Goal: Task Accomplishment & Management: Complete application form

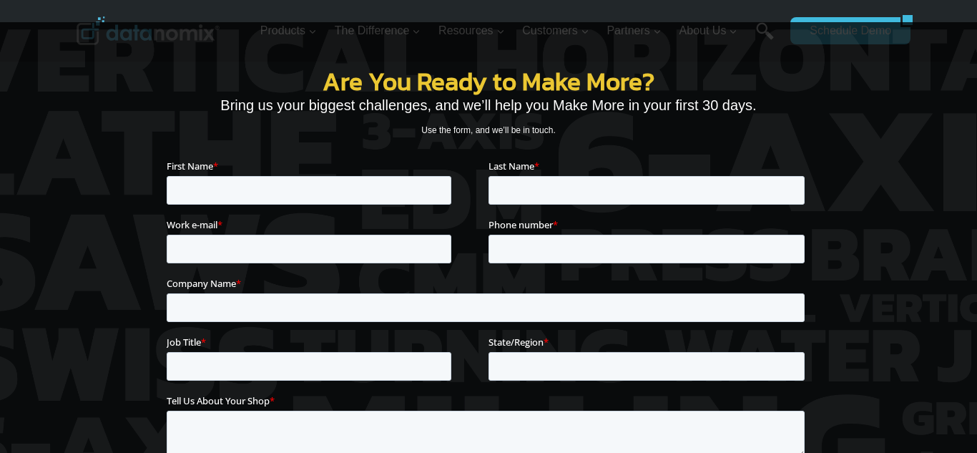
scroll to position [262, 0]
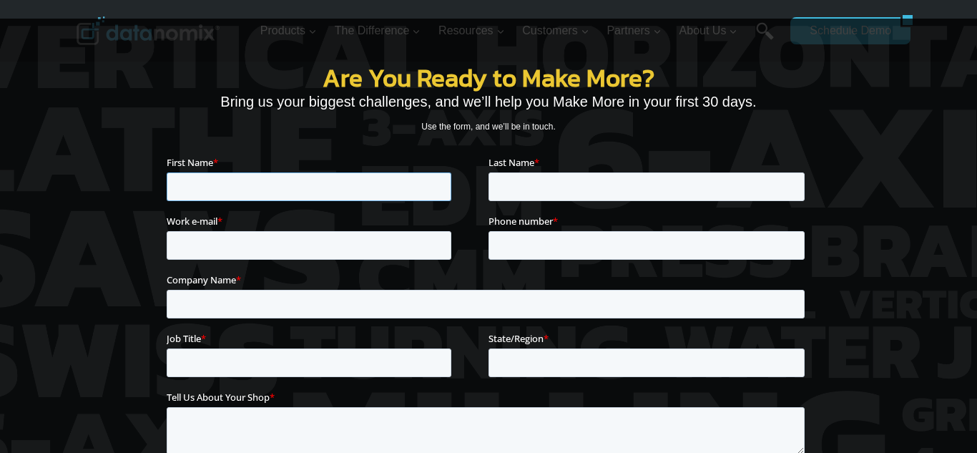
click at [184, 185] on input "First Name *" at bounding box center [309, 186] width 285 height 29
type input "Nolan"
type input "stucki"
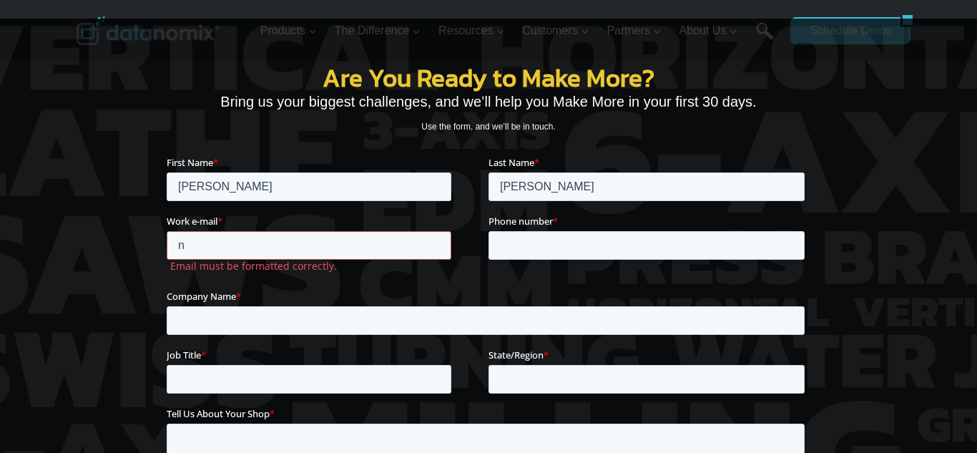
type input "Nolanstucki951@gmail.com"
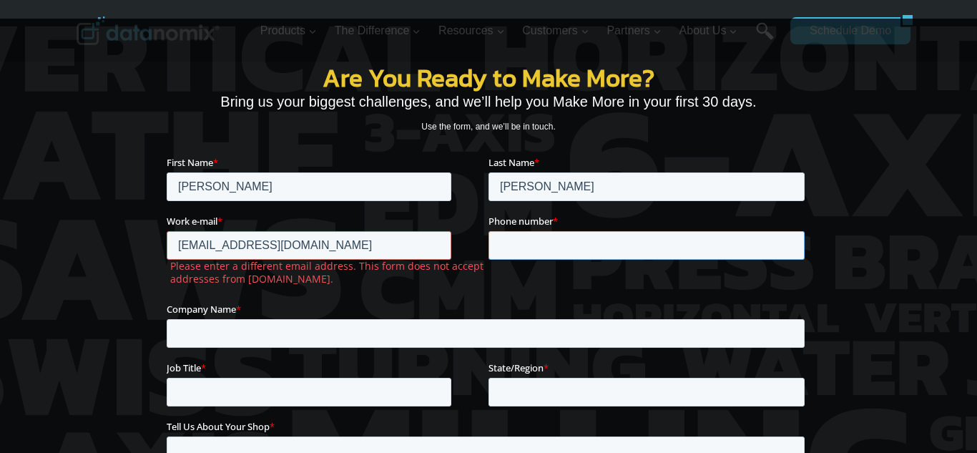
click at [740, 249] on input "Phone number *" at bounding box center [646, 244] width 316 height 29
click at [258, 190] on input "Nolan" at bounding box center [309, 186] width 285 height 29
type input "N"
type input "Ernest"
click at [684, 190] on input "stucki" at bounding box center [646, 186] width 316 height 29
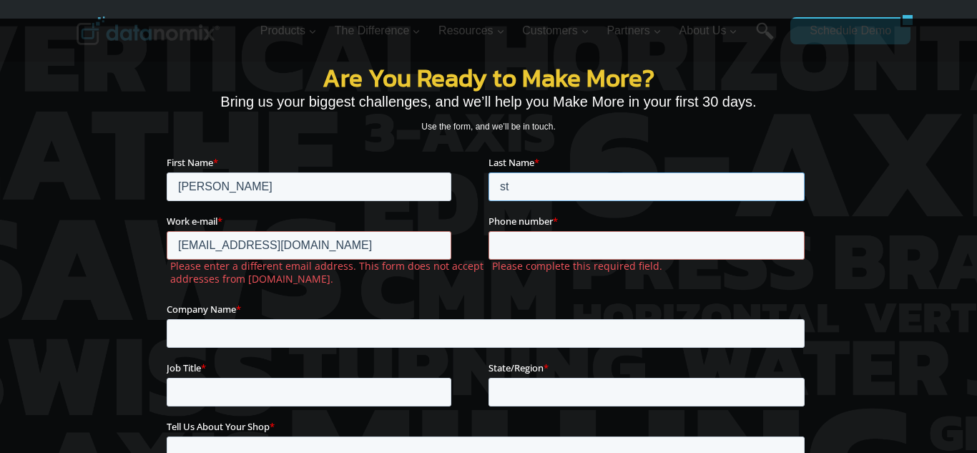
type input "s"
type input "Burton"
click at [430, 246] on input "Nolanstucki951@gmail.com" at bounding box center [309, 244] width 285 height 29
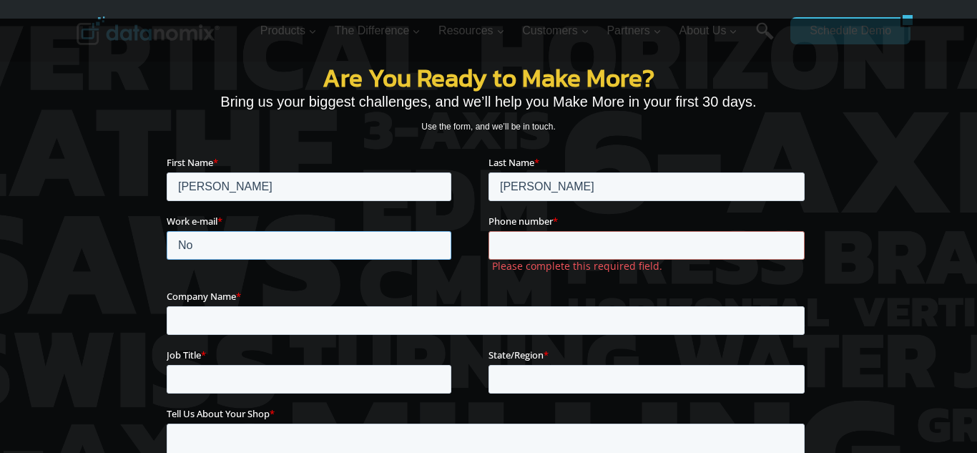
type input "N"
click at [188, 248] on input "Work e-mail *" at bounding box center [309, 244] width 285 height 29
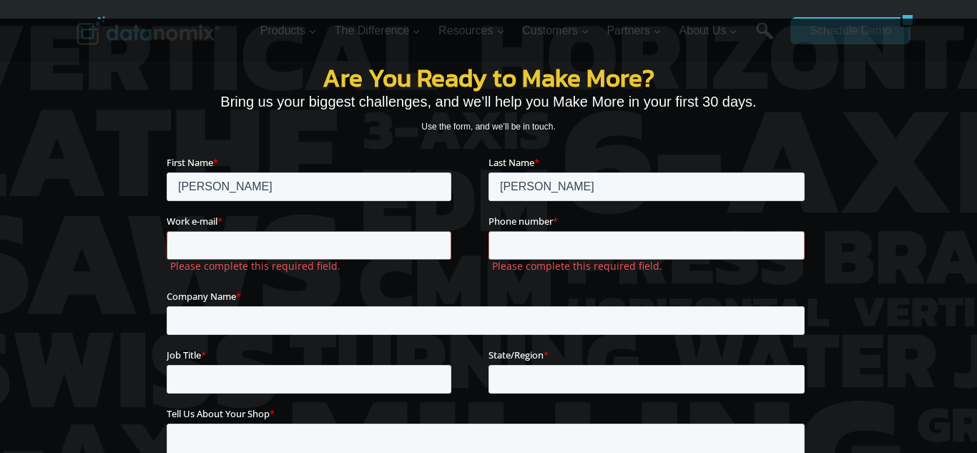
type input "ernest@gatelfinance.com"
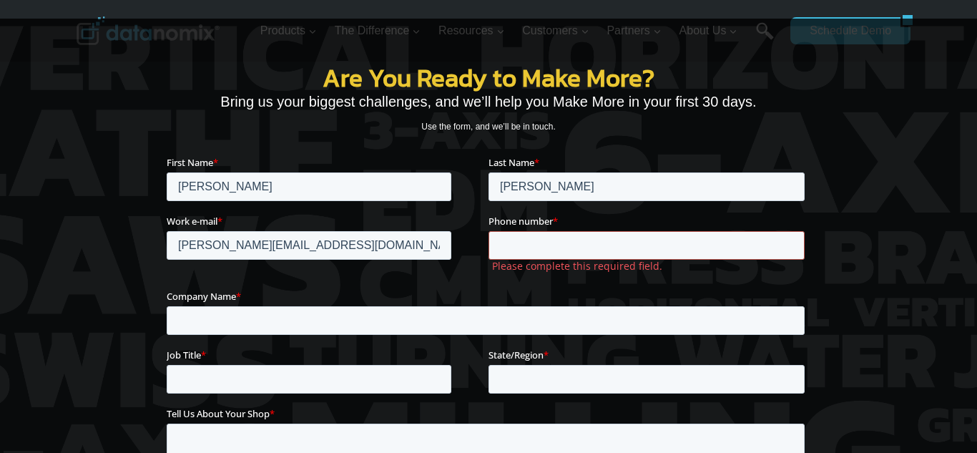
click at [744, 242] on input "Phone number *" at bounding box center [646, 244] width 316 height 29
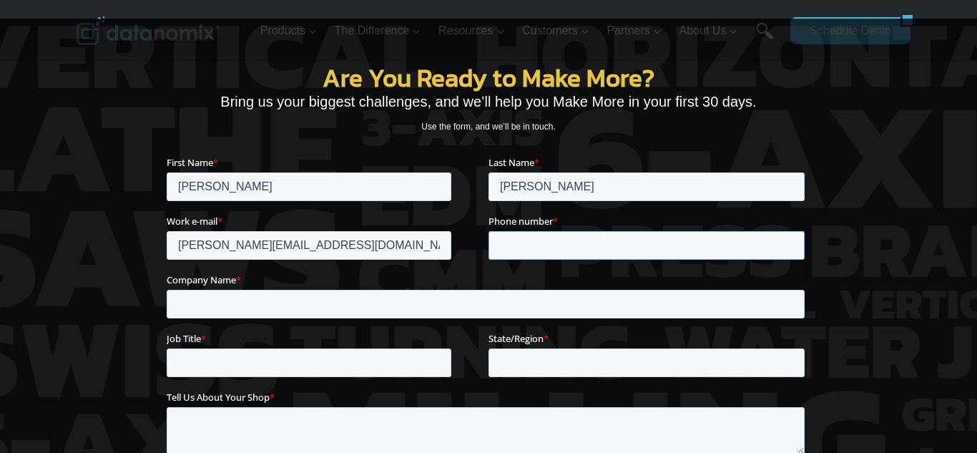
type input "07787142256"
click at [206, 308] on input "Company Name *" at bounding box center [486, 303] width 638 height 29
type input "Gatel finance"
click at [193, 365] on input "Job Title *" at bounding box center [309, 362] width 285 height 29
type input "investment adviser"
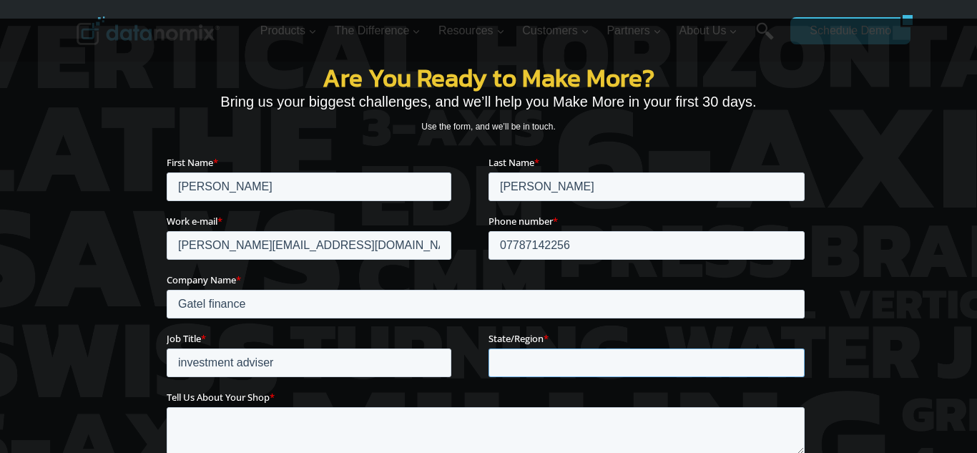
click at [686, 372] on input "State/Region *" at bounding box center [646, 362] width 316 height 29
click at [534, 373] on input "swisserland" at bounding box center [646, 362] width 316 height 29
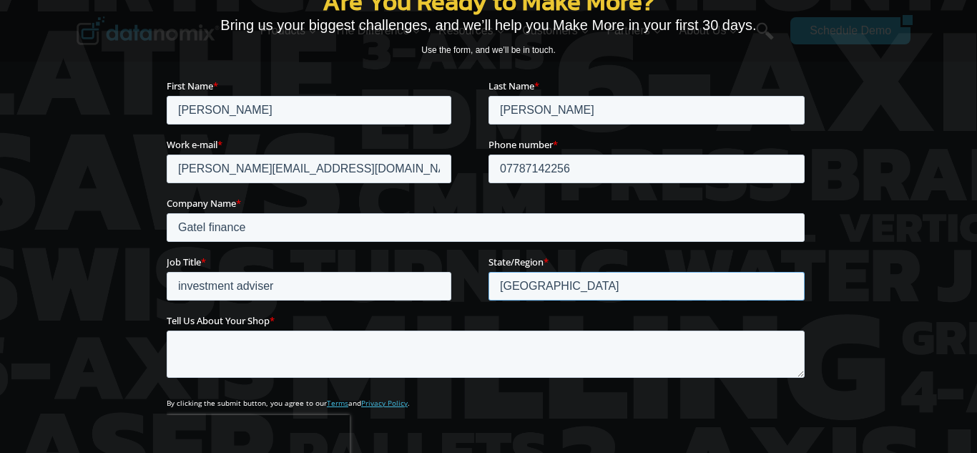
scroll to position [340, 0]
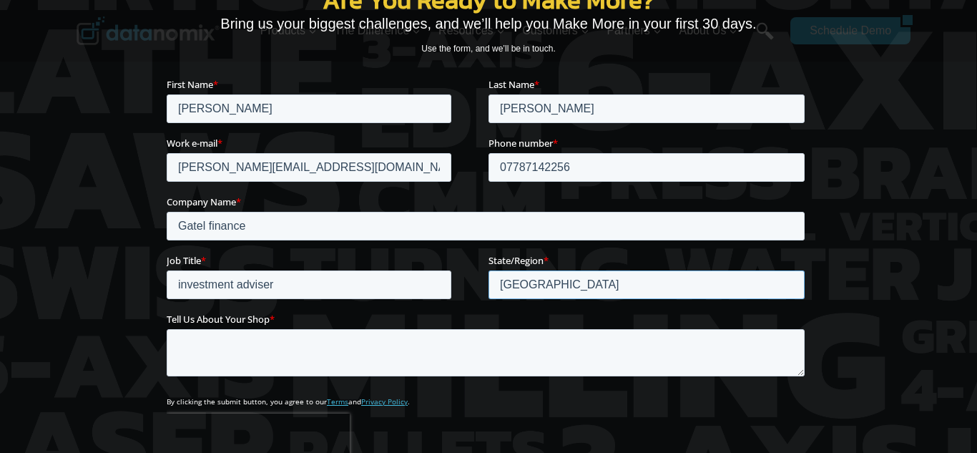
type input "switzerland"
click at [199, 346] on textarea "Tell Us About Your Shop *" at bounding box center [486, 351] width 638 height 47
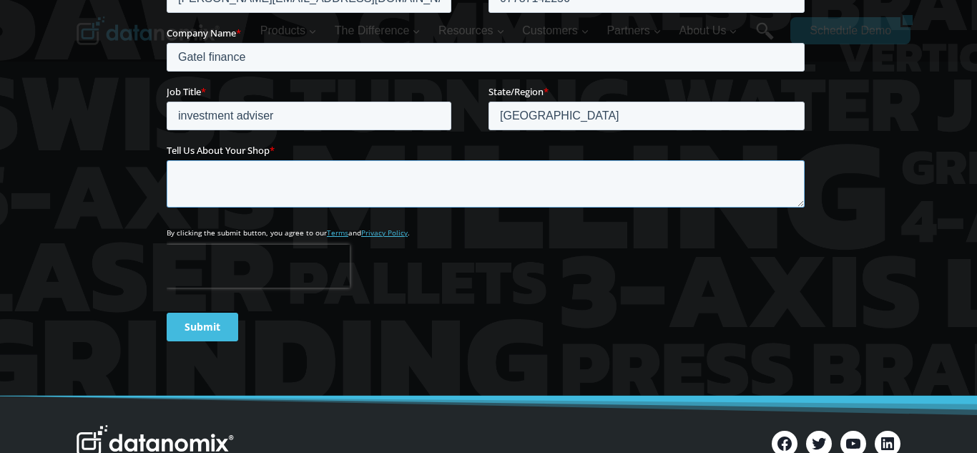
scroll to position [513, 0]
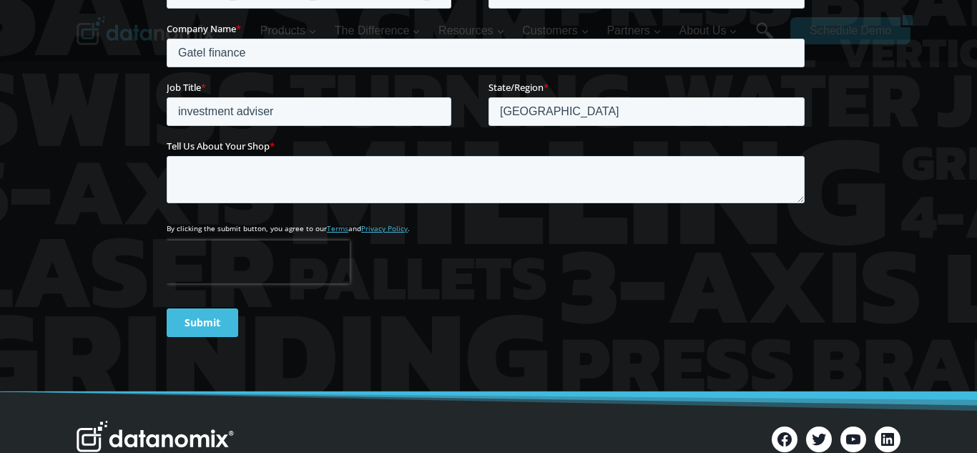
click at [192, 325] on input "Submit" at bounding box center [203, 322] width 72 height 29
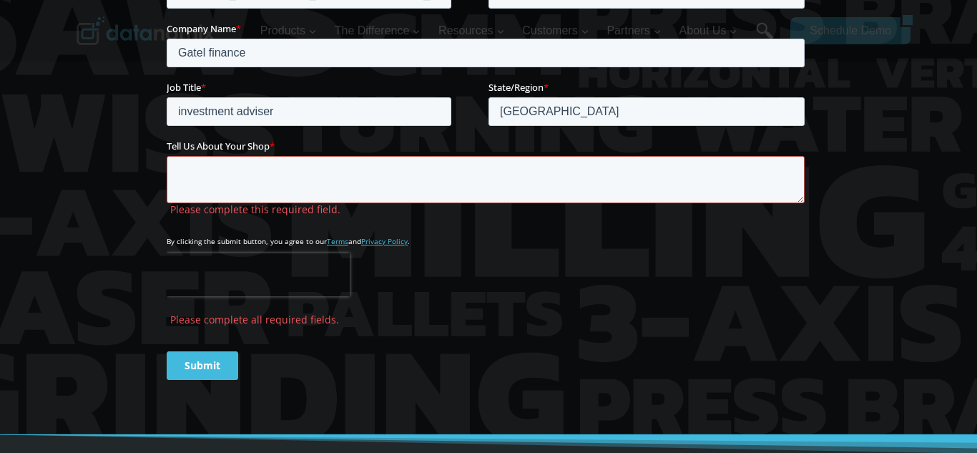
click at [187, 177] on textarea "Tell Us About Your Shop *" at bounding box center [486, 179] width 638 height 47
paste textarea "Dear, My name is Nolan, and I’m a private finance advisor specializing in asset…"
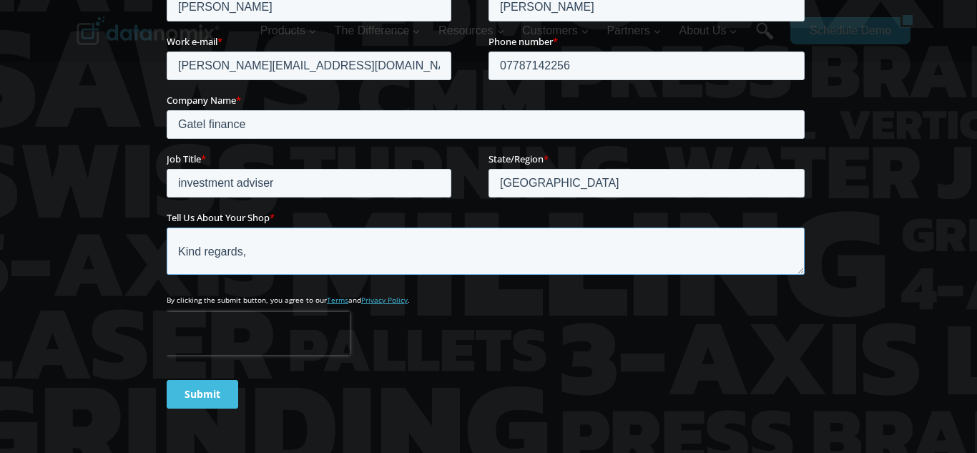
scroll to position [436, 0]
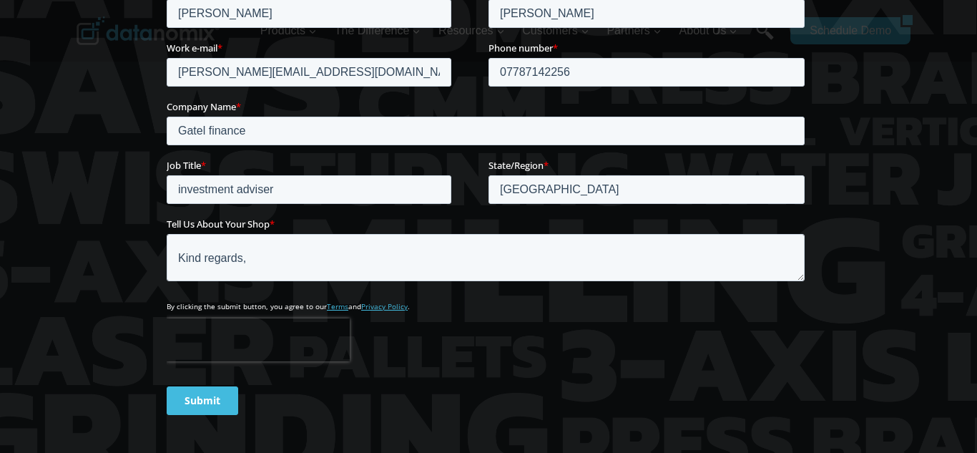
click at [789, 307] on p "By clicking the submit button, you agree to our Terms and Privacy Policy ." at bounding box center [489, 306] width 644 height 10
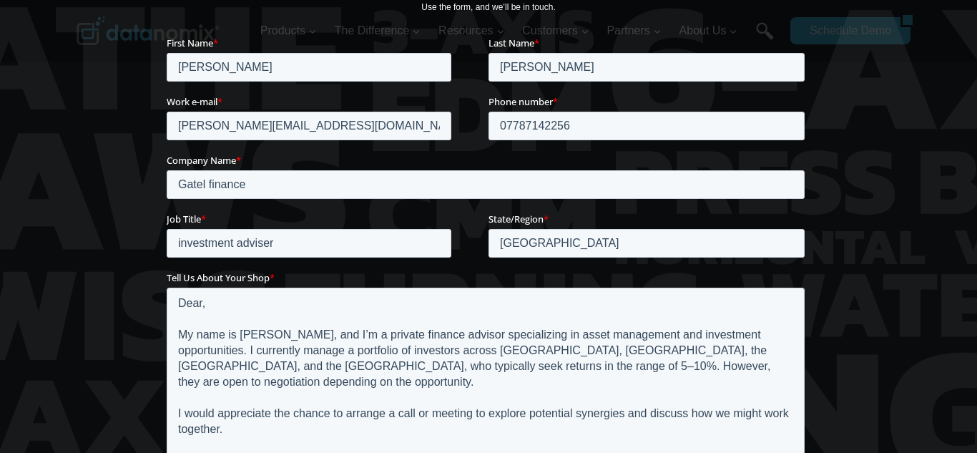
scroll to position [381, 0]
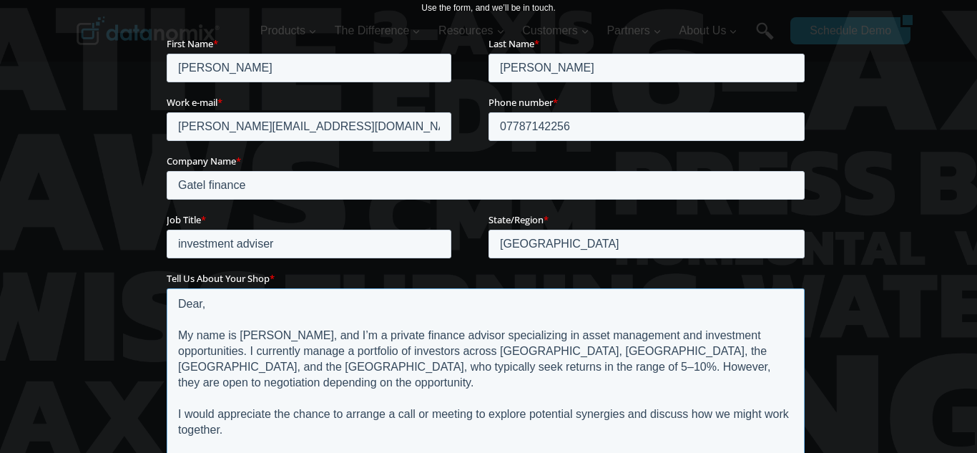
click at [223, 313] on textarea "Dear, My name is Nolan, and I’m a private finance advisor specializing in asset…" at bounding box center [486, 378] width 638 height 183
click at [221, 312] on textarea "Dear, My name is Nolan, and I’m a private finance advisor specializing in asset…" at bounding box center [486, 378] width 638 height 183
click at [252, 325] on textarea "Dear, My name is Nolan, and I’m a private finance advisor specializing in asset…" at bounding box center [486, 378] width 638 height 183
click at [254, 311] on textarea "Dear, My name is Nolan, and I’m a private finance advisor specializing in asset…" at bounding box center [486, 378] width 638 height 183
click at [295, 314] on textarea "Dear, My name is Nolan, and I’m a private finance advisor specializing in asset…" at bounding box center [486, 378] width 638 height 183
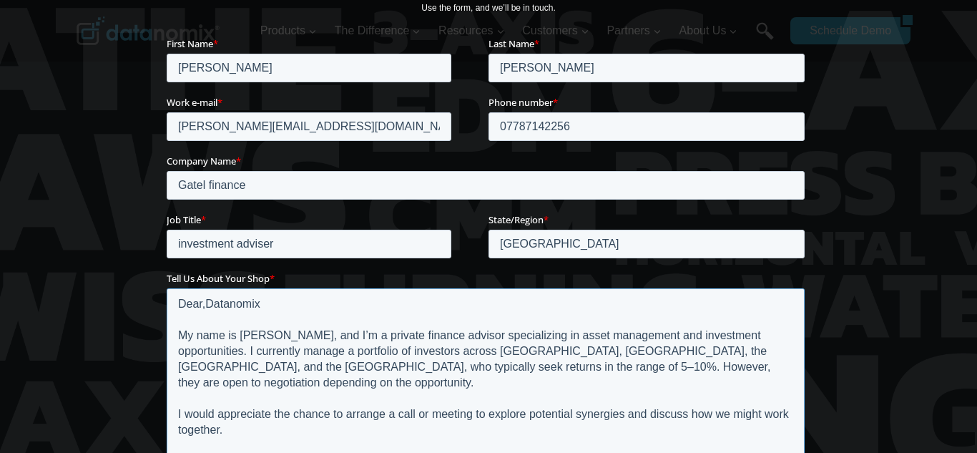
click at [258, 333] on textarea "Dear,Datanomix My name is Nolan, and I’m a private finance advisor specializing…" at bounding box center [486, 378] width 638 height 183
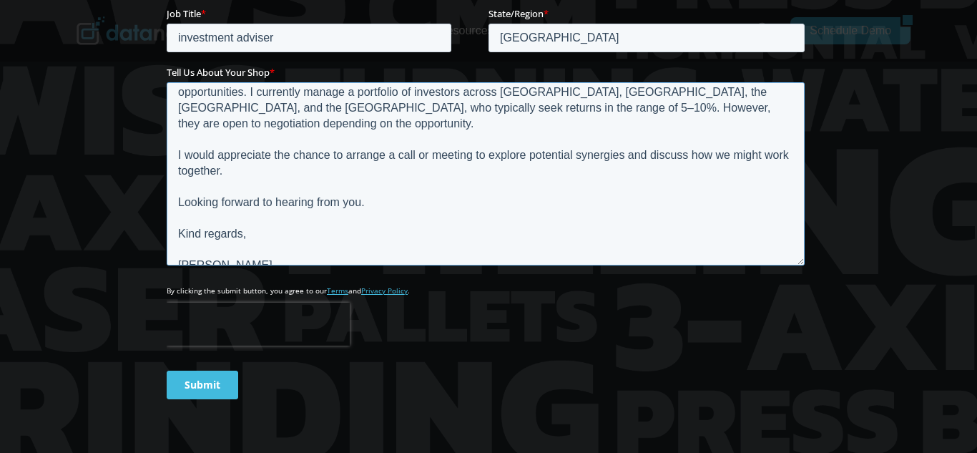
scroll to position [595, 0]
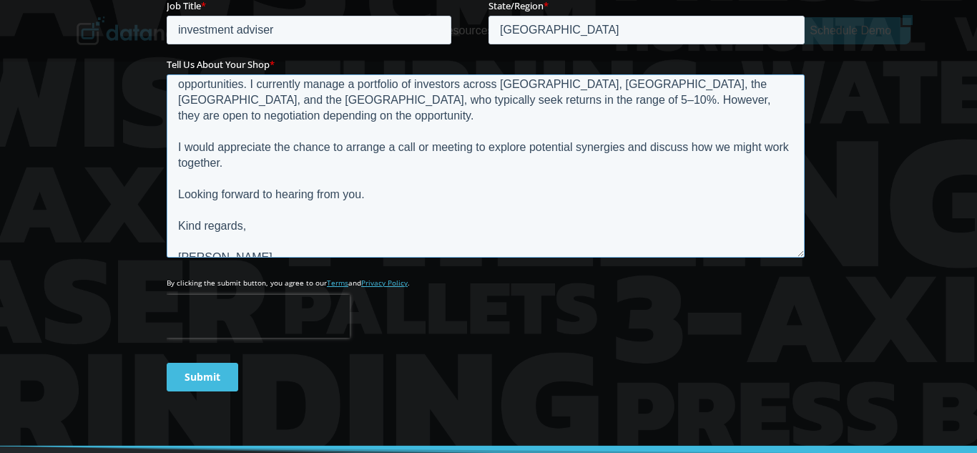
type textarea "Dear,Datanomix My name is Ernest Burton, and I’m a private finance advisor spec…"
click at [188, 382] on input "Submit" at bounding box center [203, 377] width 72 height 29
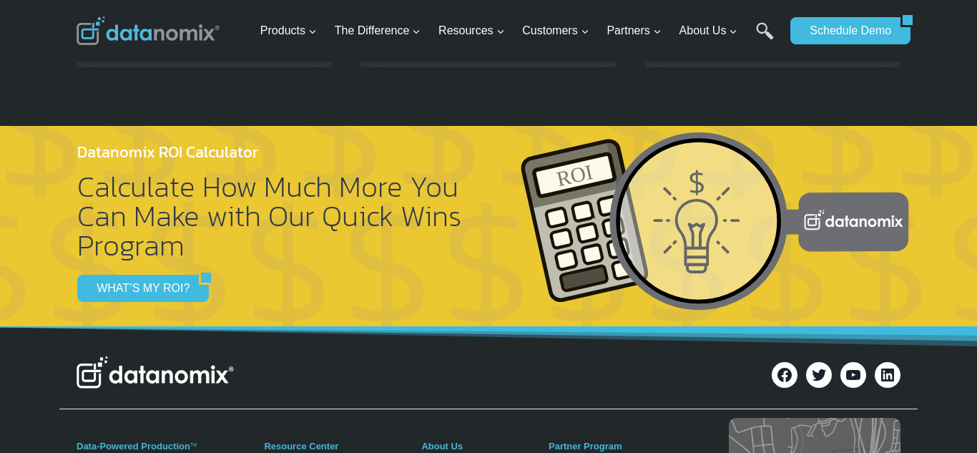
scroll to position [942, 0]
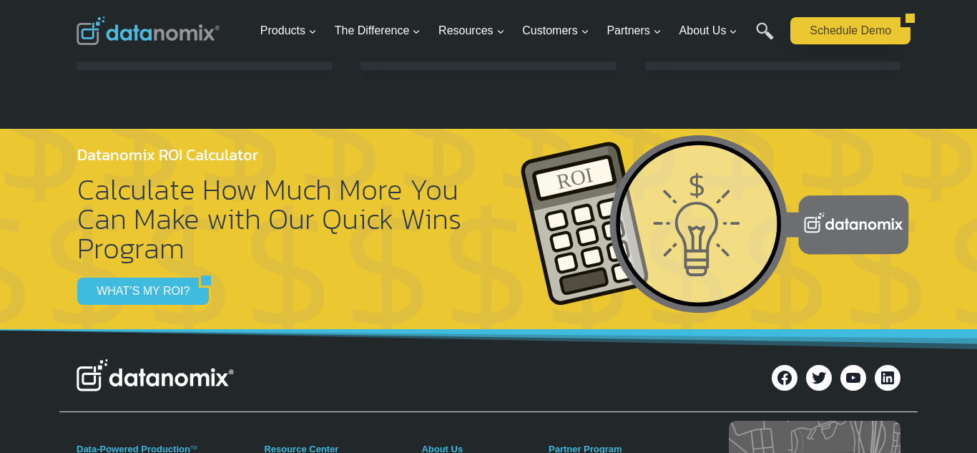
click at [832, 22] on link "Schedule Demo" at bounding box center [845, 30] width 110 height 27
